Goal: Information Seeking & Learning: Learn about a topic

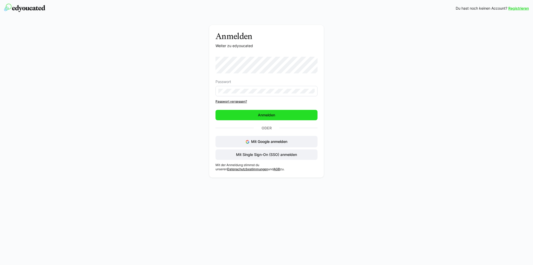
click at [280, 118] on span "Anmelden" at bounding box center [266, 115] width 102 height 10
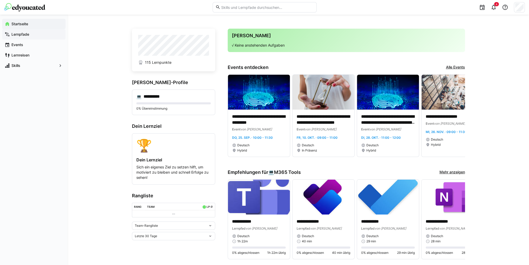
click at [0, 0] on app-navigation-label "Lernpfade" at bounding box center [0, 0] width 0 height 0
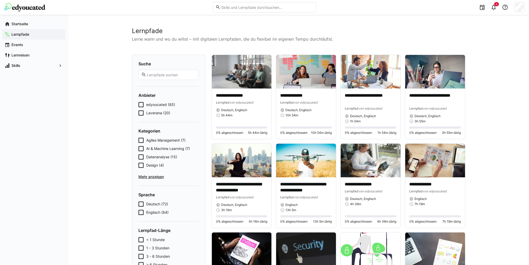
click at [299, 7] on input "text" at bounding box center [266, 7] width 93 height 5
paste input "Entwickle ein kundenorientiertes Mindset"
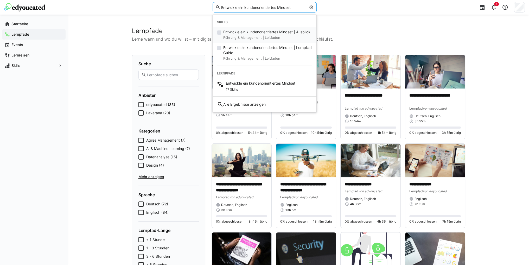
type input "Entwickle ein kundenorientiertes Mindset"
click at [265, 31] on span "Entwickle ein kundenorientiertes Mindset | Ausblick" at bounding box center [266, 31] width 87 height 5
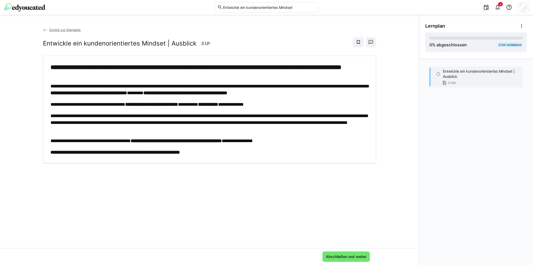
click at [64, 30] on span "Zurück zur Startseite" at bounding box center [64, 30] width 31 height 4
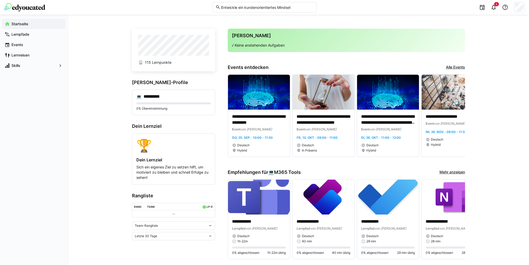
click at [279, 6] on input "Entwickle ein kundenorientiertes Mindset" at bounding box center [266, 7] width 93 height 5
paste input "Entwickle ein kundenorientiertes Mindset"
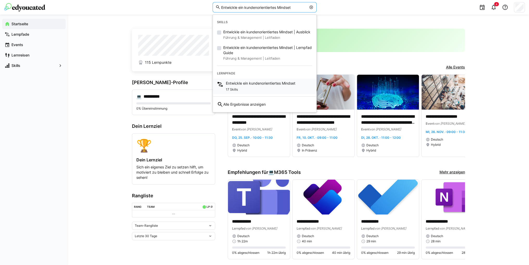
type input "Entwickle ein kundenorientiertes Mindset"
click at [265, 82] on span "Entwickle ein kundenorientiertes Mindset" at bounding box center [260, 83] width 69 height 5
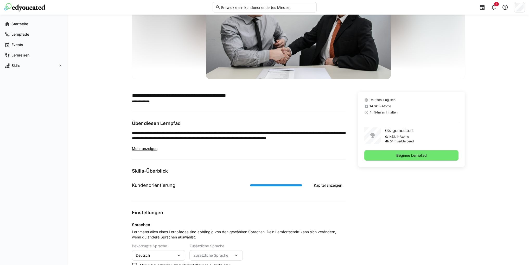
scroll to position [78, 0]
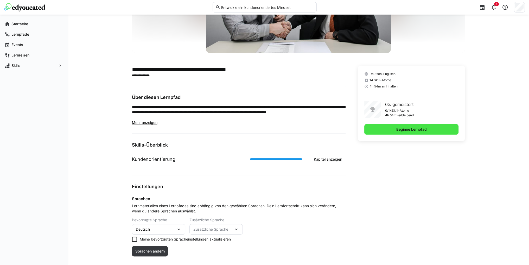
click at [412, 130] on span "Beginne Lernpfad" at bounding box center [411, 129] width 32 height 5
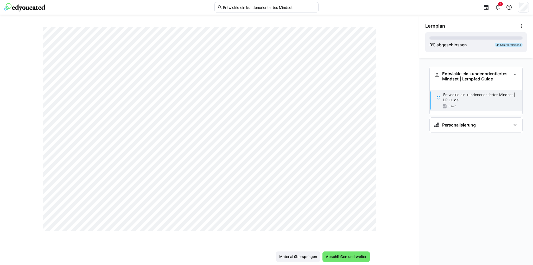
scroll to position [755, 0]
click at [355, 257] on span "Abschließen und weiter" at bounding box center [346, 256] width 42 height 5
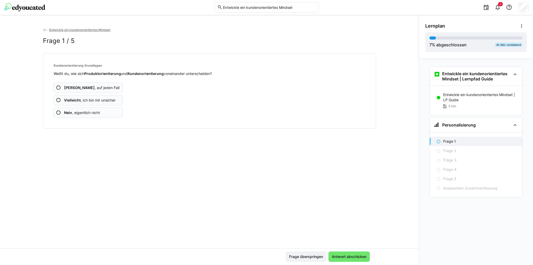
click at [58, 87] on eds-icon at bounding box center [58, 87] width 5 height 5
click at [58, 111] on eds-icon at bounding box center [58, 112] width 5 height 5
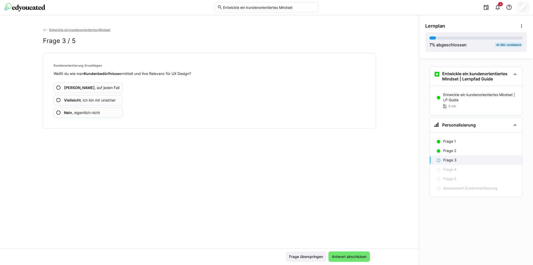
click at [58, 111] on eds-icon at bounding box center [58, 112] width 5 height 5
click at [59, 99] on eds-icon at bounding box center [58, 100] width 5 height 5
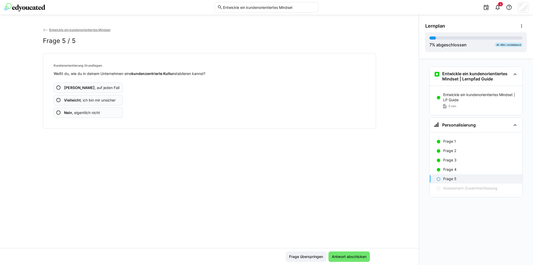
click at [57, 112] on eds-icon at bounding box center [58, 112] width 5 height 5
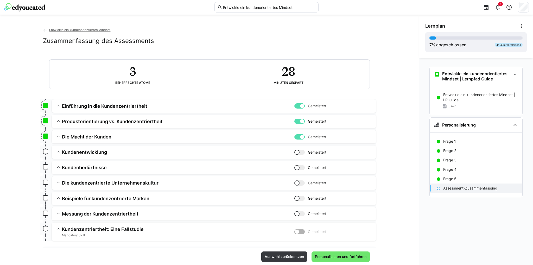
click at [94, 150] on h3 "Kundenentwicklung" at bounding box center [178, 152] width 232 height 6
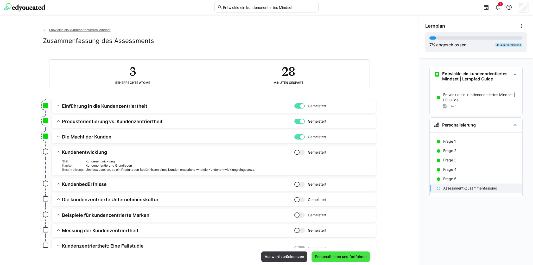
click at [333, 255] on span "Personalisieren und fortfahren" at bounding box center [340, 256] width 53 height 5
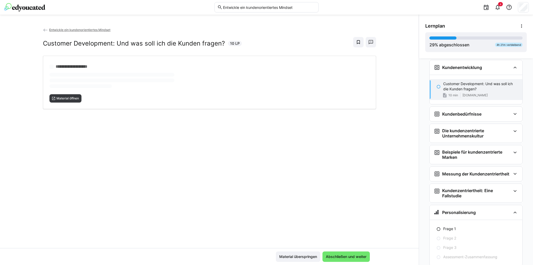
scroll to position [135, 0]
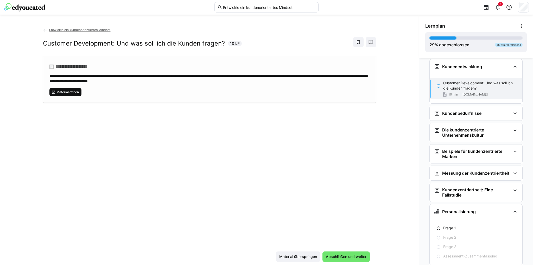
click at [62, 91] on span "Material öffnen" at bounding box center [67, 92] width 23 height 4
